Goal: Information Seeking & Learning: Understand process/instructions

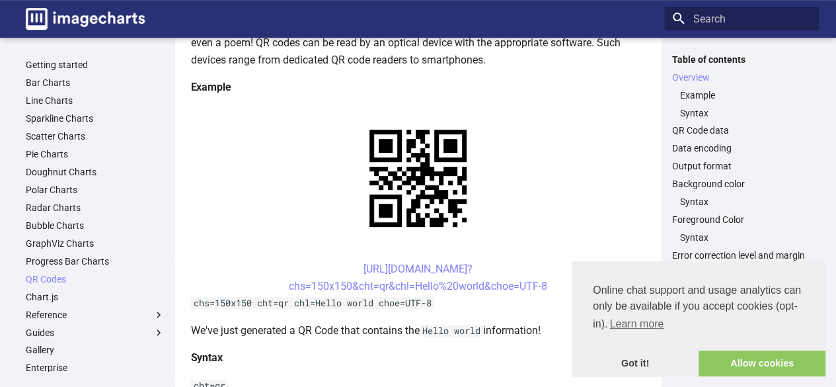
scroll to position [237, 0]
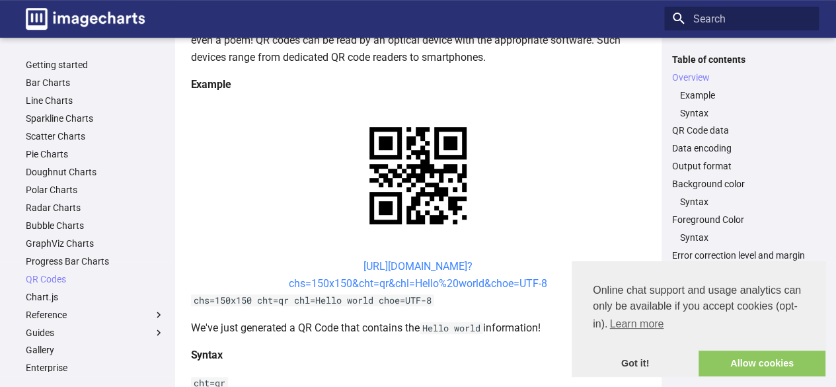
click at [371, 281] on link "https://image-charts.com/chart? chs=150x150&cht=qr&chl=Hello%20world&choe=UTF-8" at bounding box center [418, 275] width 258 height 30
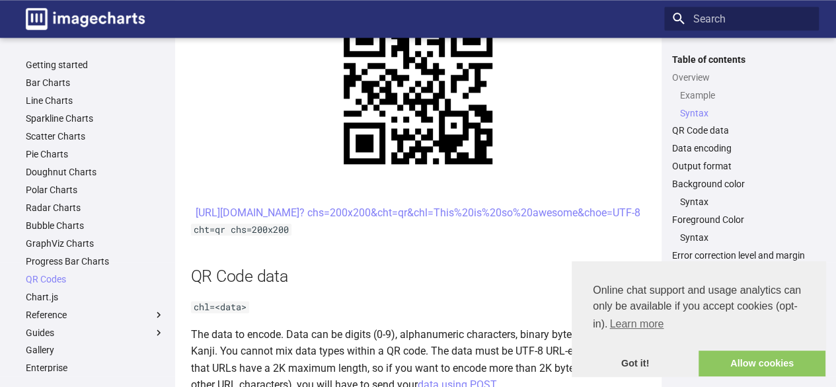
scroll to position [697, 0]
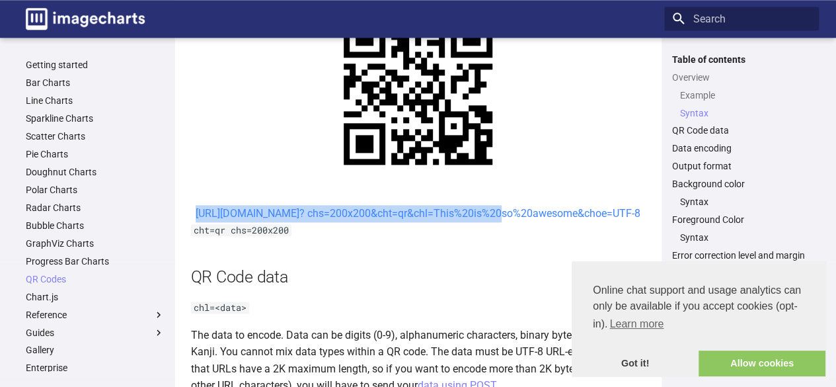
drag, startPoint x: 337, startPoint y: 208, endPoint x: 378, endPoint y: 227, distance: 45.2
click at [378, 222] on center "[URL][DOMAIN_NAME]? chs=200x200&cht=qr&chl=This%20is%20so%20awesome&choe=UTF-8" at bounding box center [418, 213] width 455 height 17
copy link "https://image-charts.com/chart? chs=200x200&cht=qr&chl="
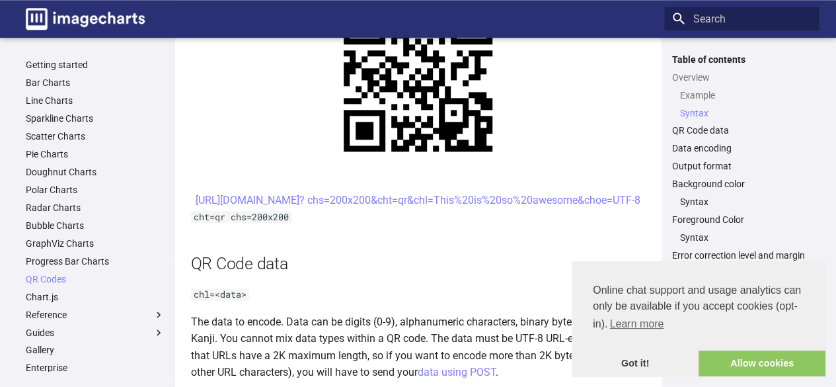
scroll to position [709, 0]
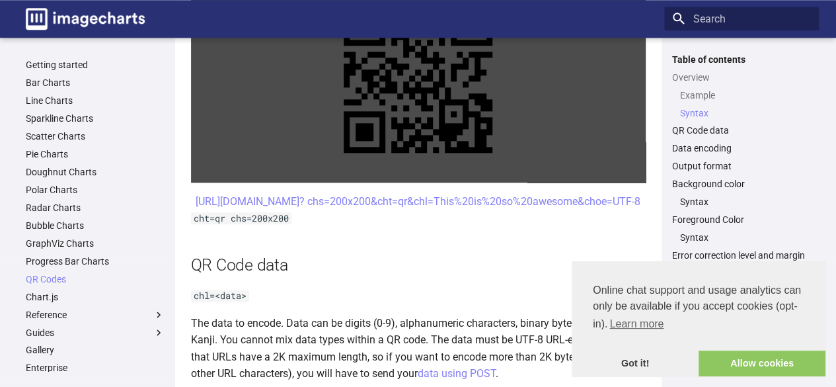
click at [407, 180] on link at bounding box center [418, 78] width 455 height 208
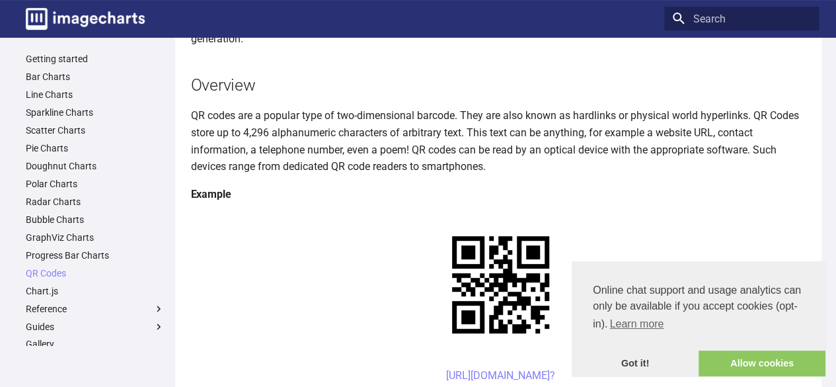
scroll to position [0, 0]
